Goal: Book appointment/travel/reservation

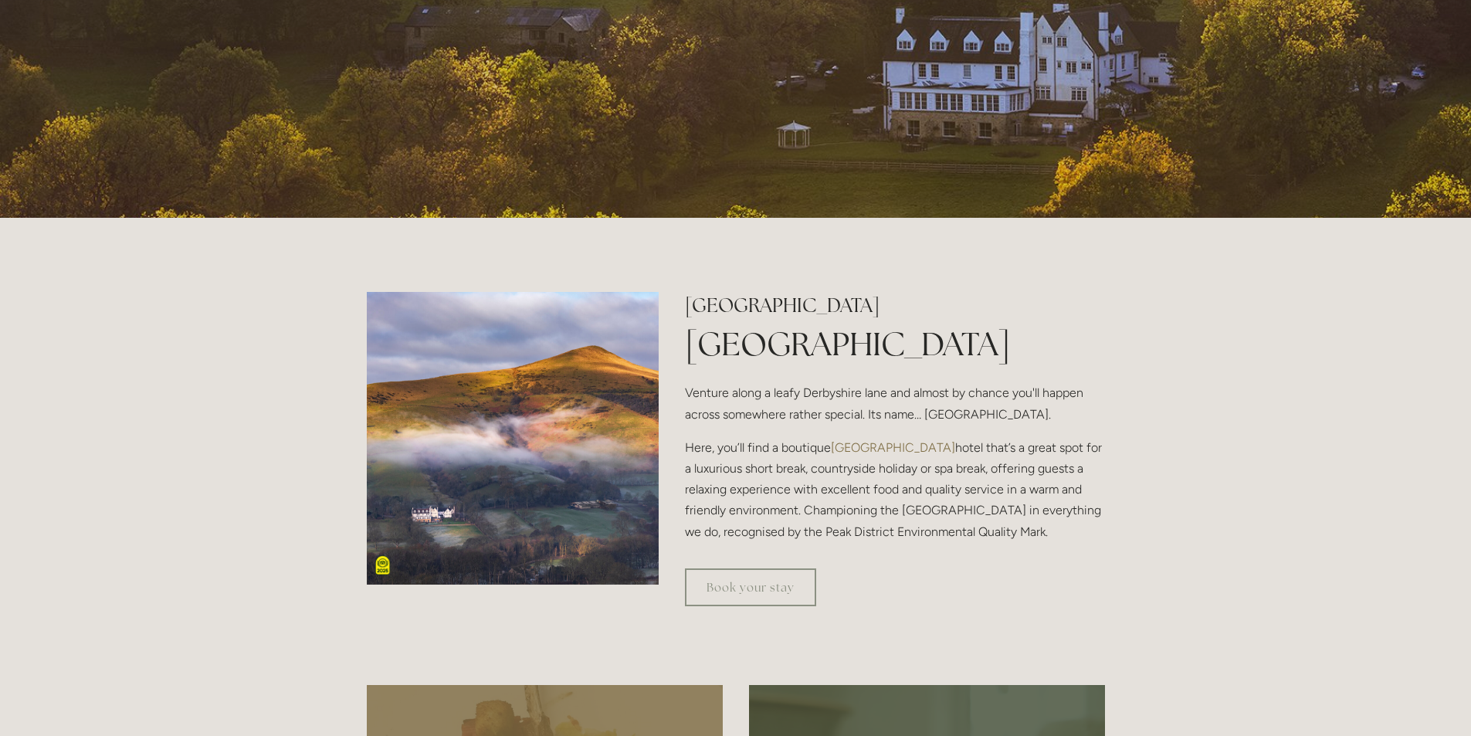
scroll to position [283, 0]
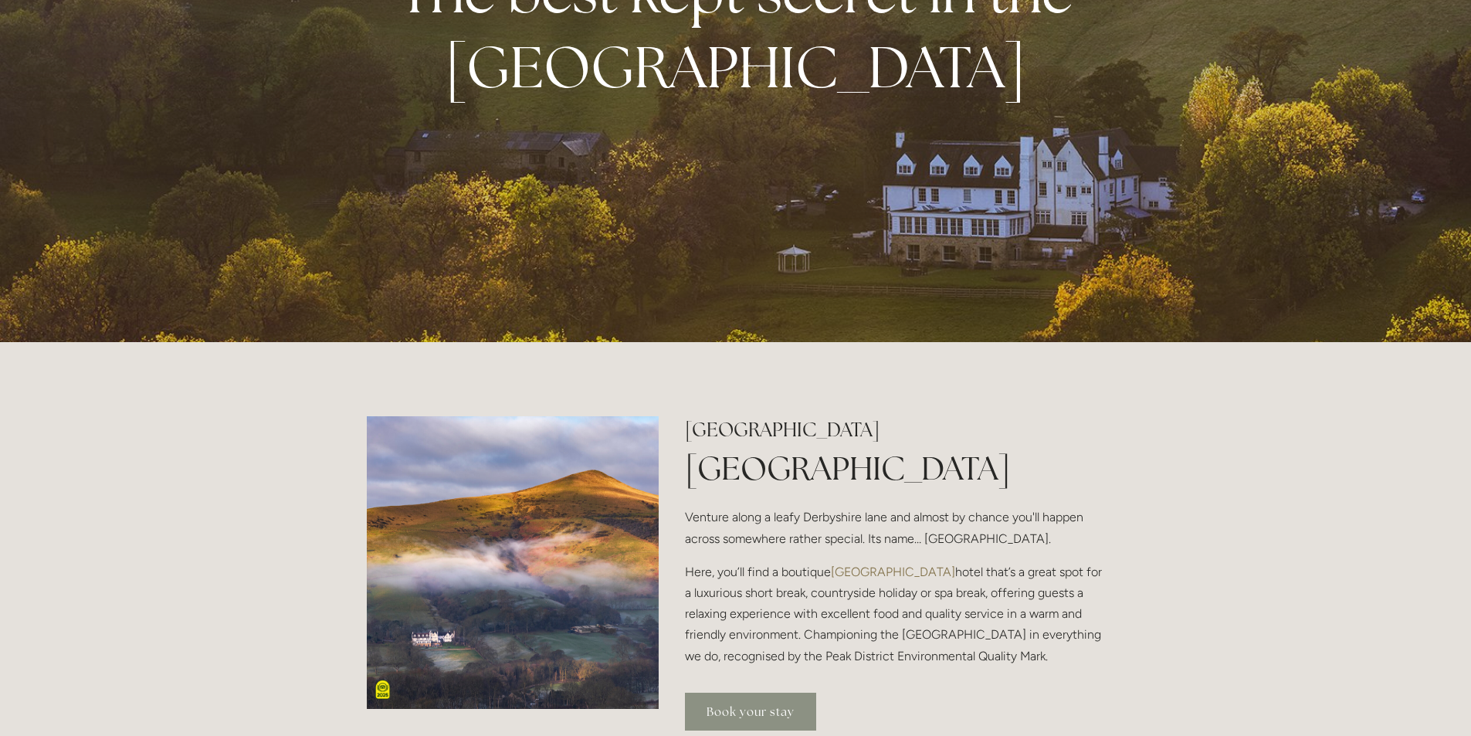
click at [727, 716] on link "Book your stay" at bounding box center [750, 712] width 131 height 38
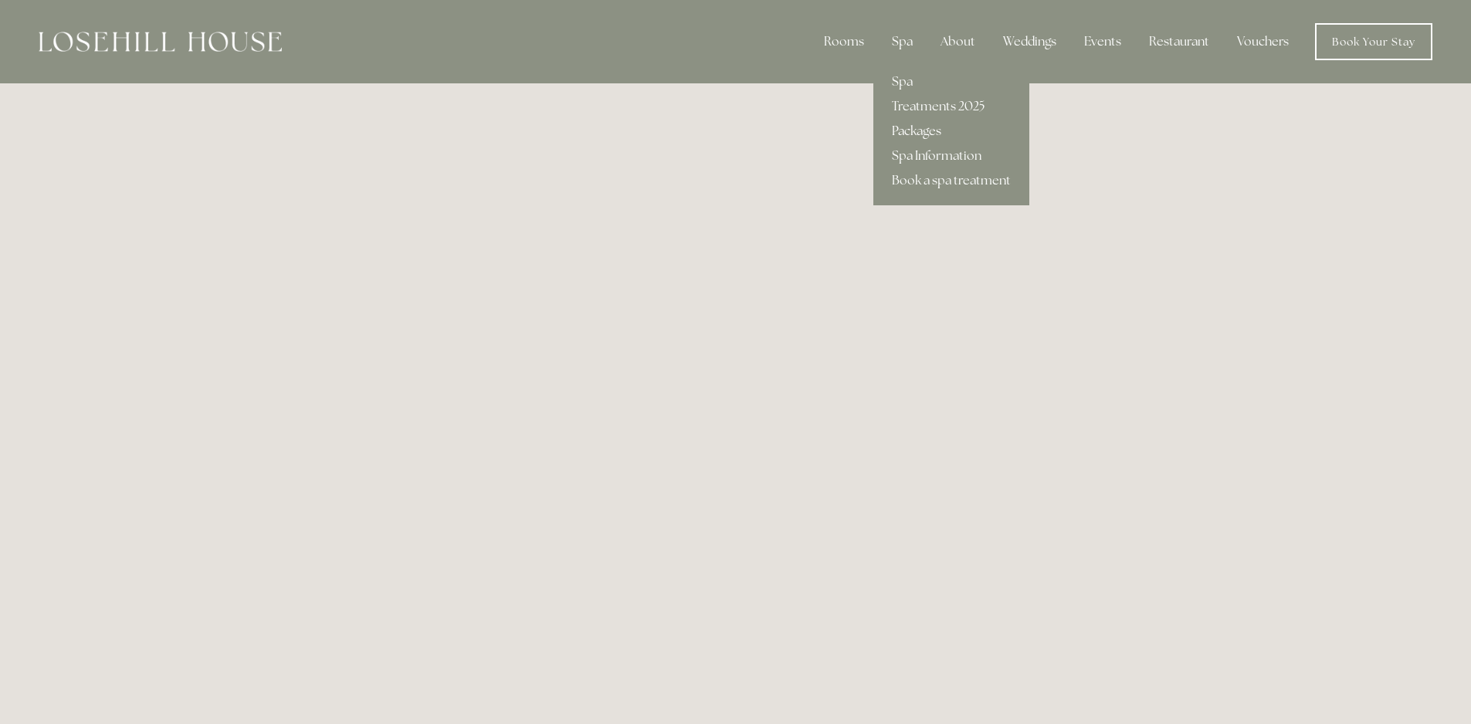
click at [914, 128] on link "Packages" at bounding box center [951, 131] width 156 height 25
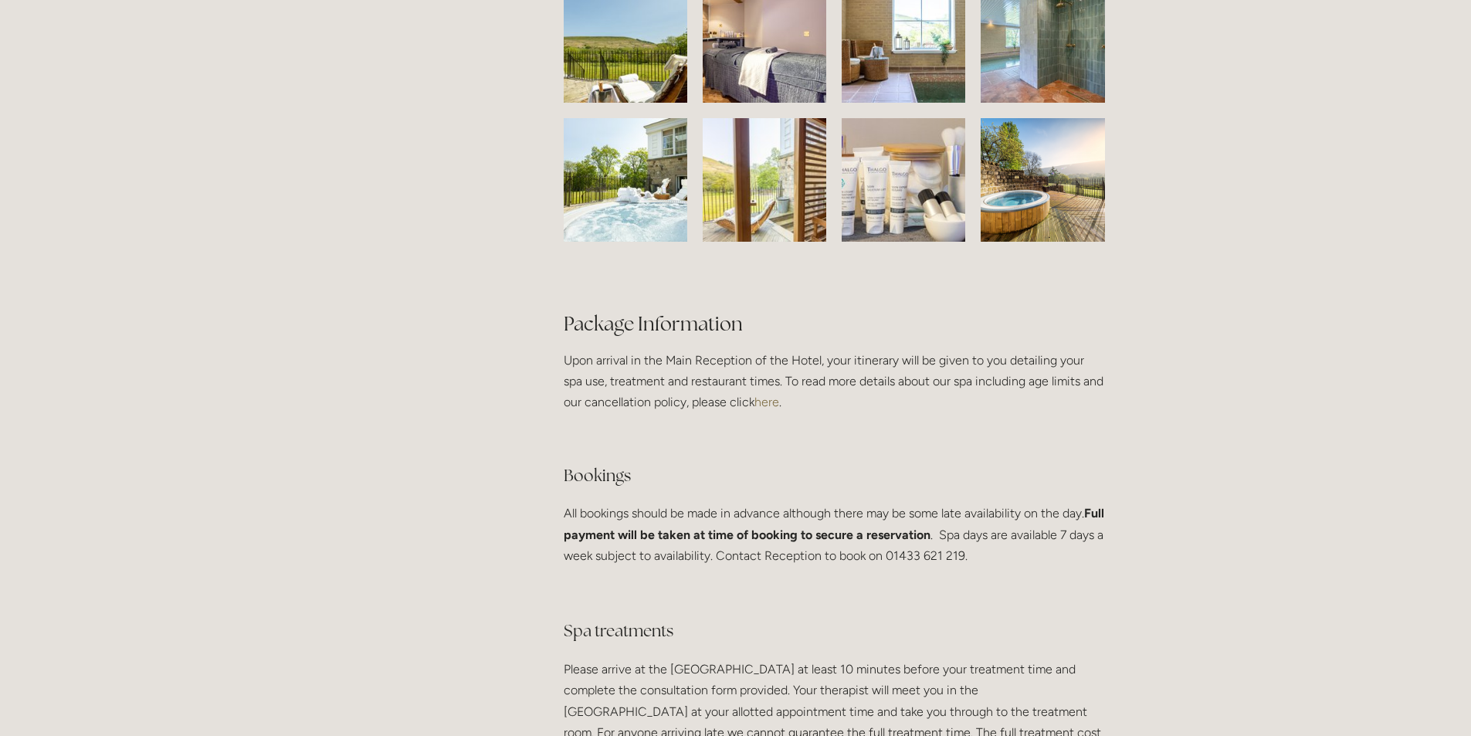
scroll to position [2548, 0]
